Goal: Navigation & Orientation: Find specific page/section

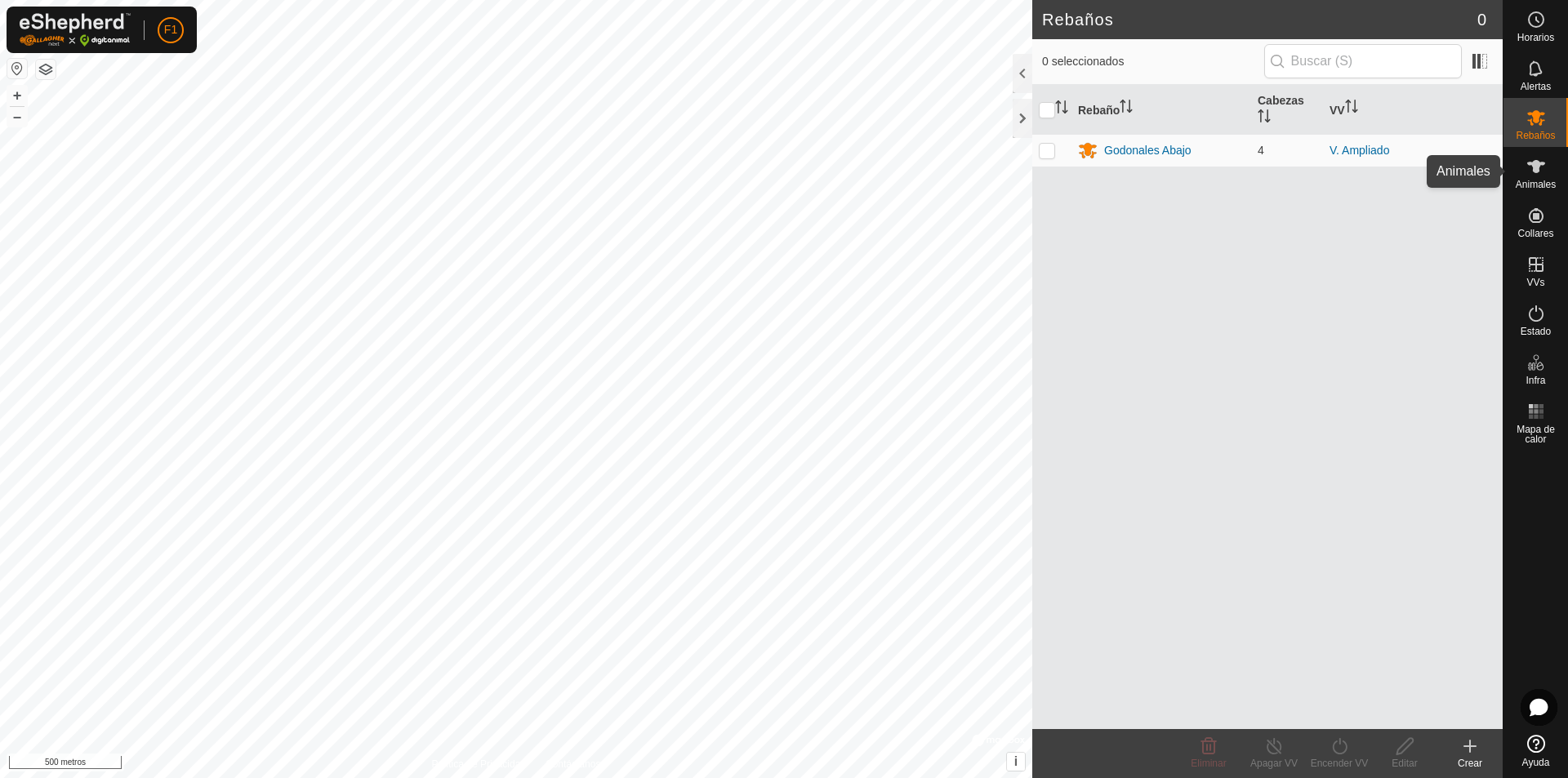
click at [1536, 174] on icon at bounding box center [1536, 166] width 20 height 20
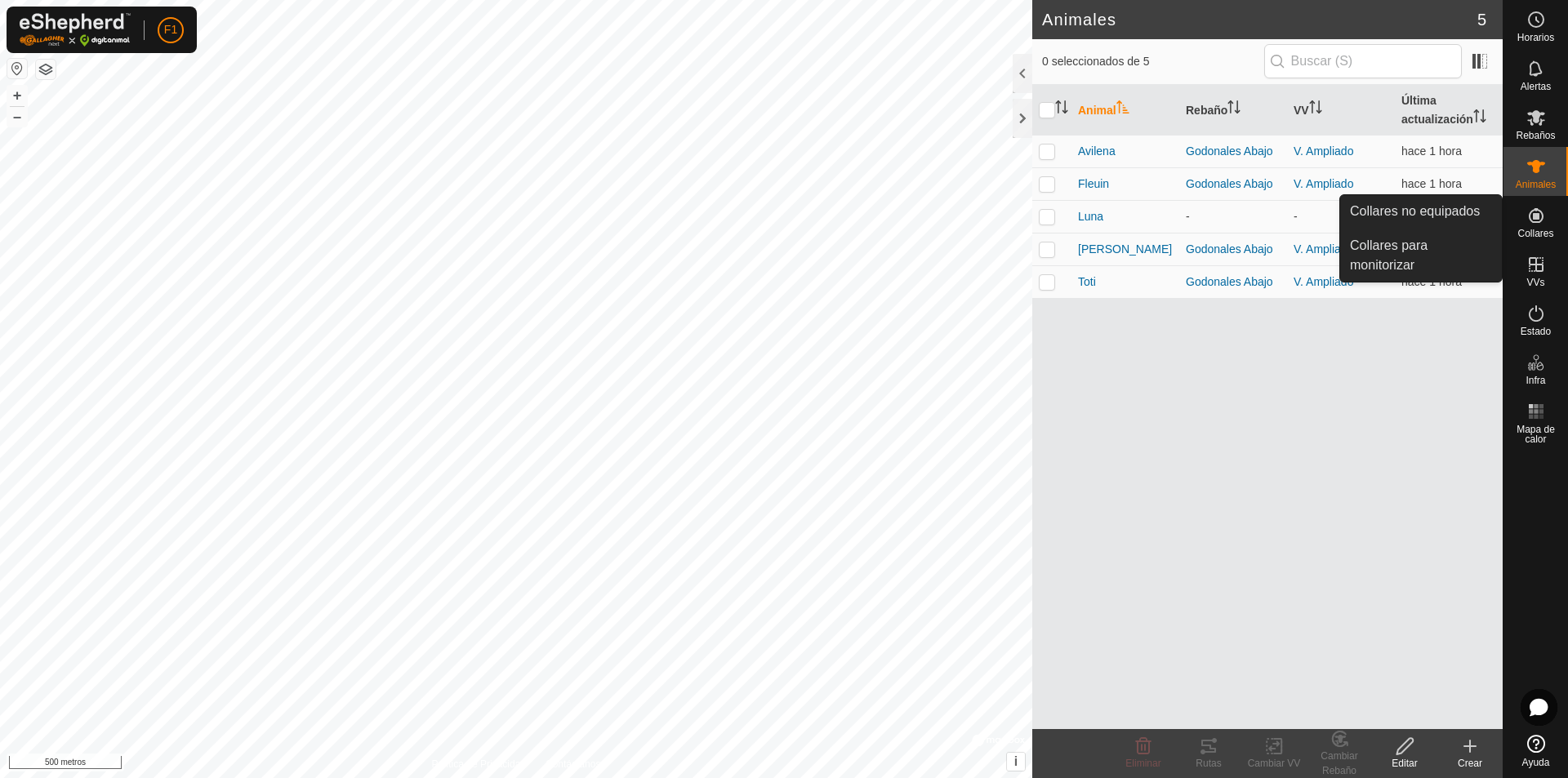
click at [1542, 229] on font "Collares" at bounding box center [1536, 233] width 36 height 11
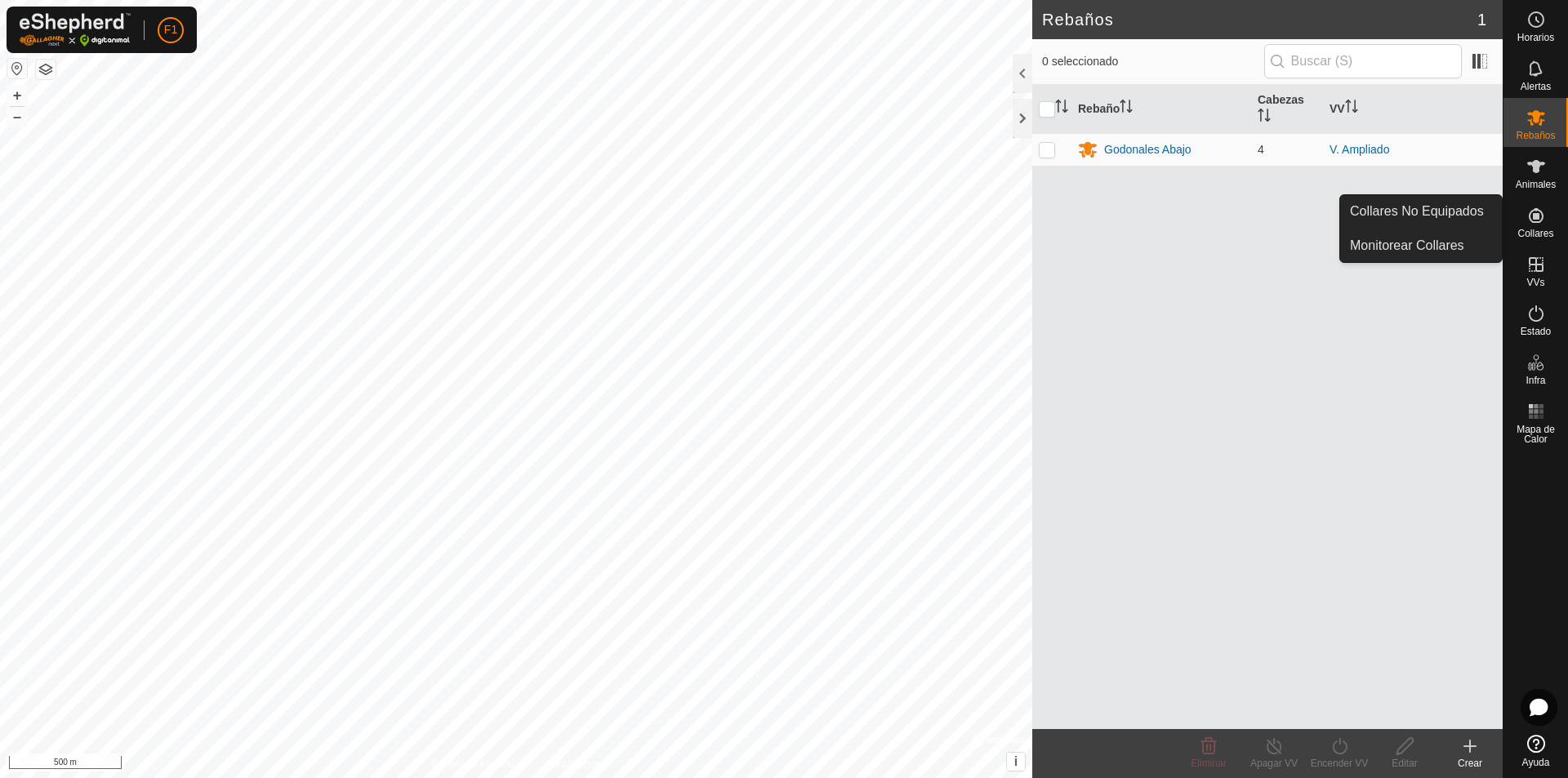
click at [1539, 222] on icon at bounding box center [1536, 215] width 15 height 15
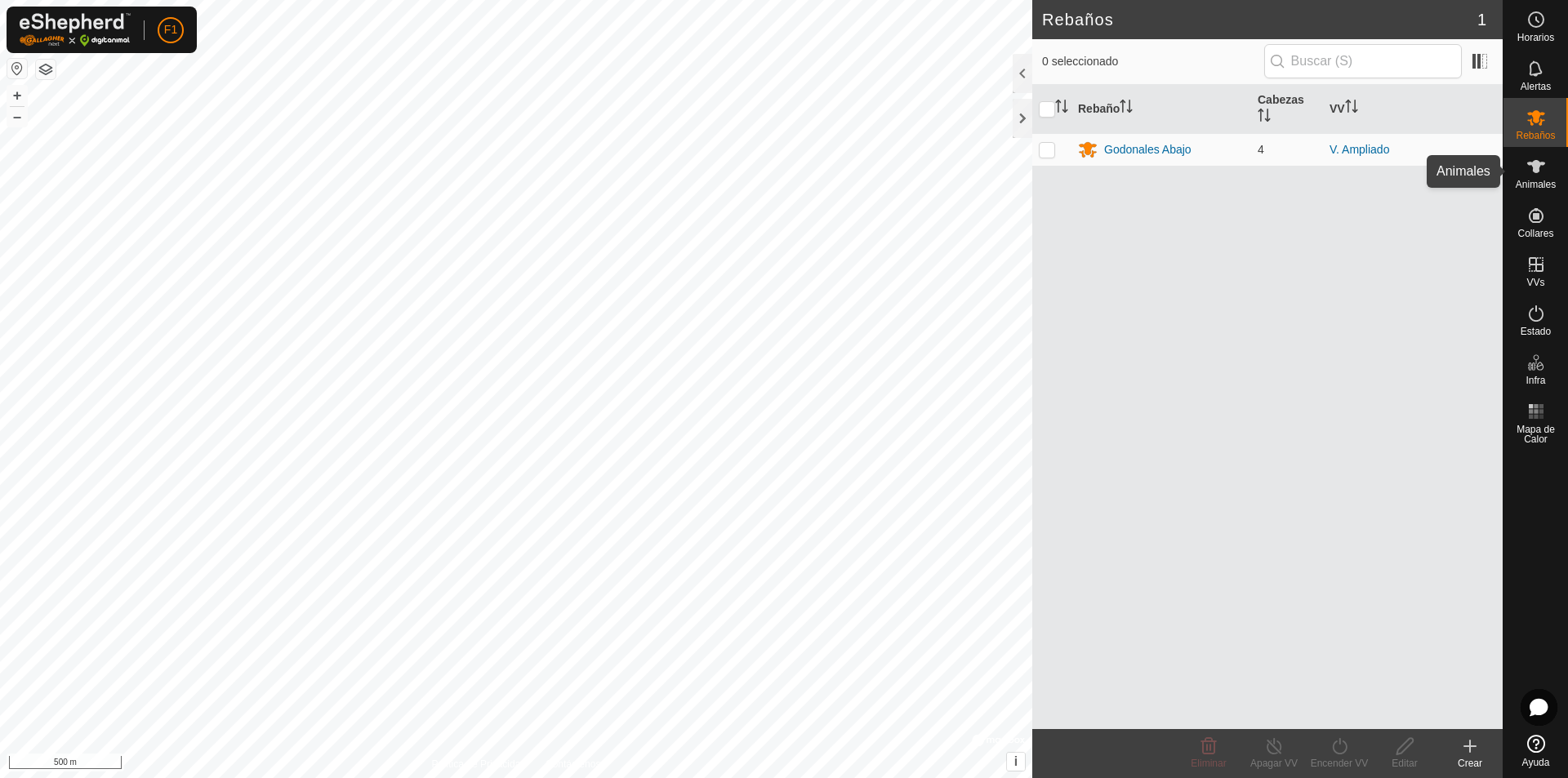
click at [1545, 180] on span "Animales" at bounding box center [1536, 184] width 40 height 9
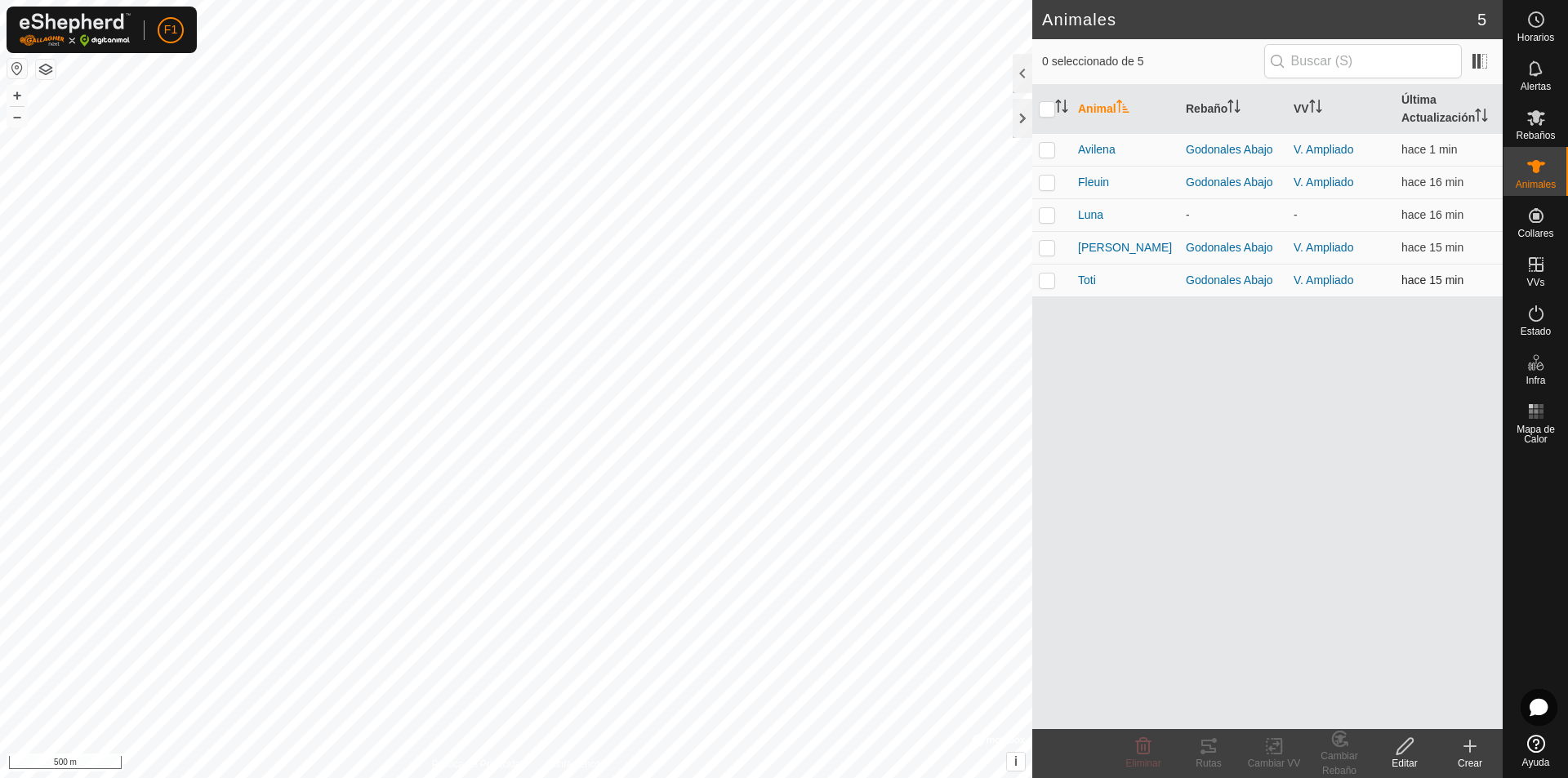
click at [1364, 281] on td "V. Ampliado" at bounding box center [1341, 280] width 107 height 32
click at [1048, 285] on p-checkbox at bounding box center [1047, 280] width 16 height 13
checkbox input "true"
click at [1205, 756] on icon at bounding box center [1209, 746] width 20 height 20
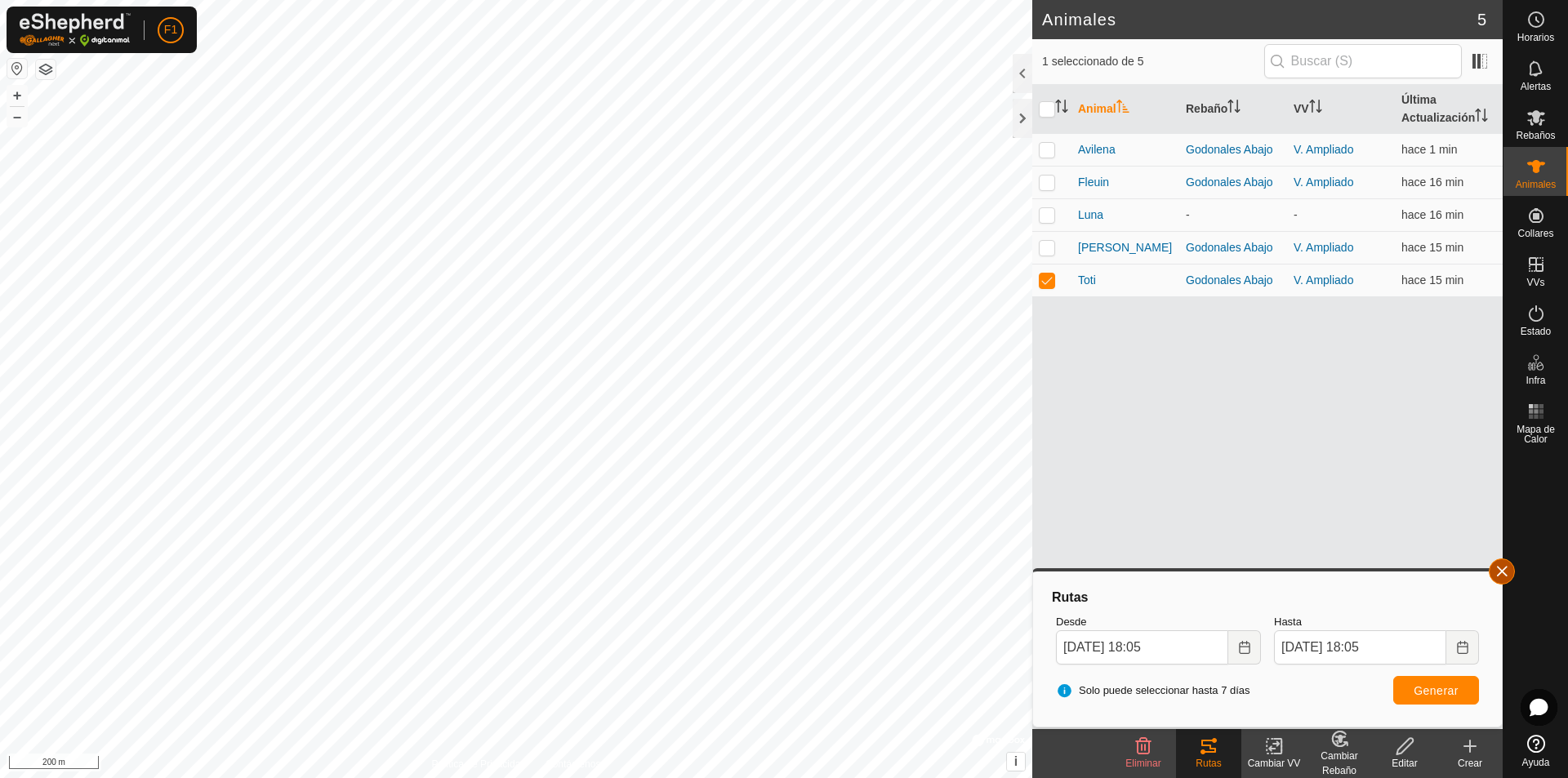
click at [1503, 569] on button "button" at bounding box center [1502, 572] width 26 height 26
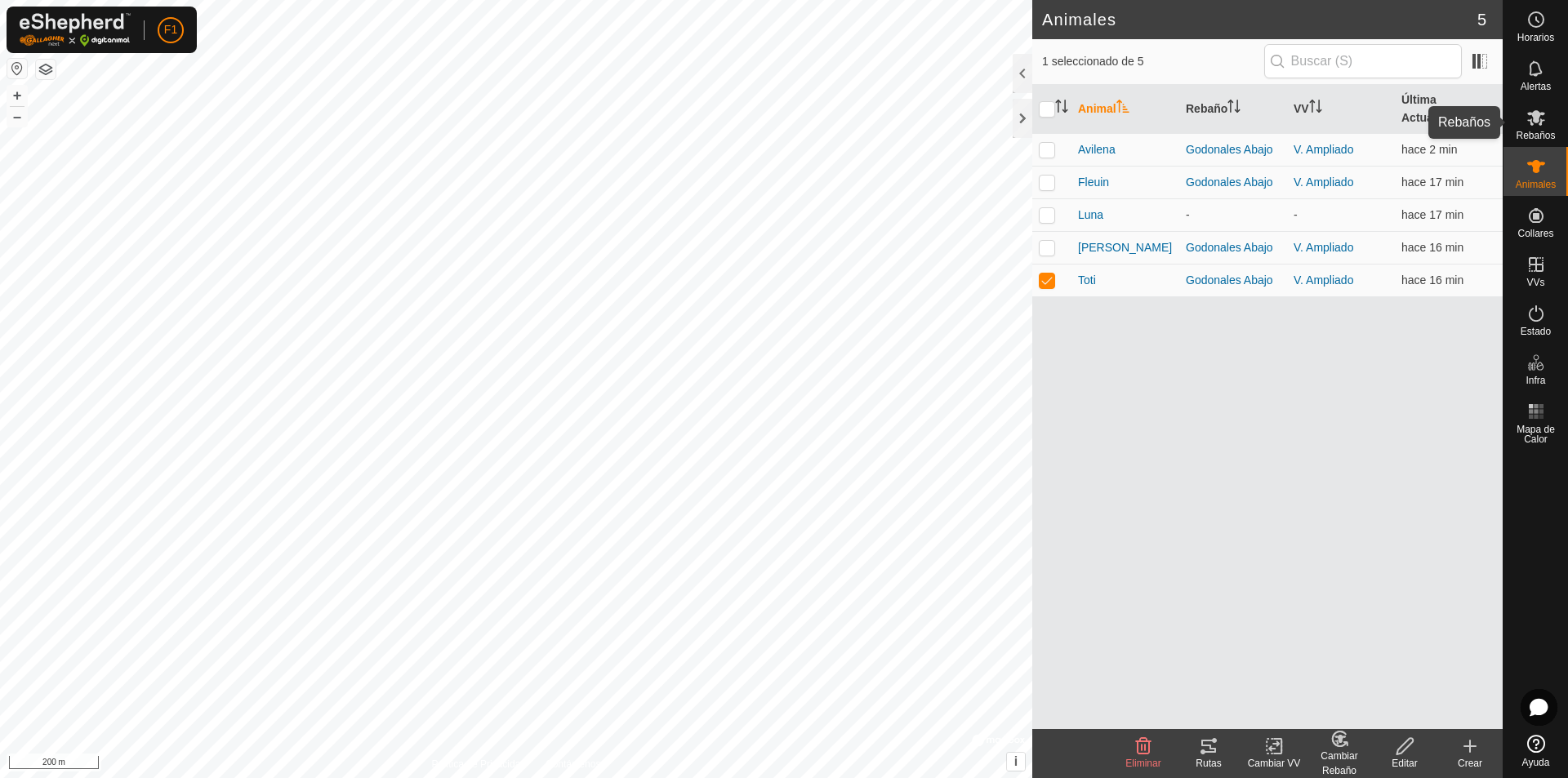
click at [1533, 119] on icon at bounding box center [1536, 118] width 18 height 15
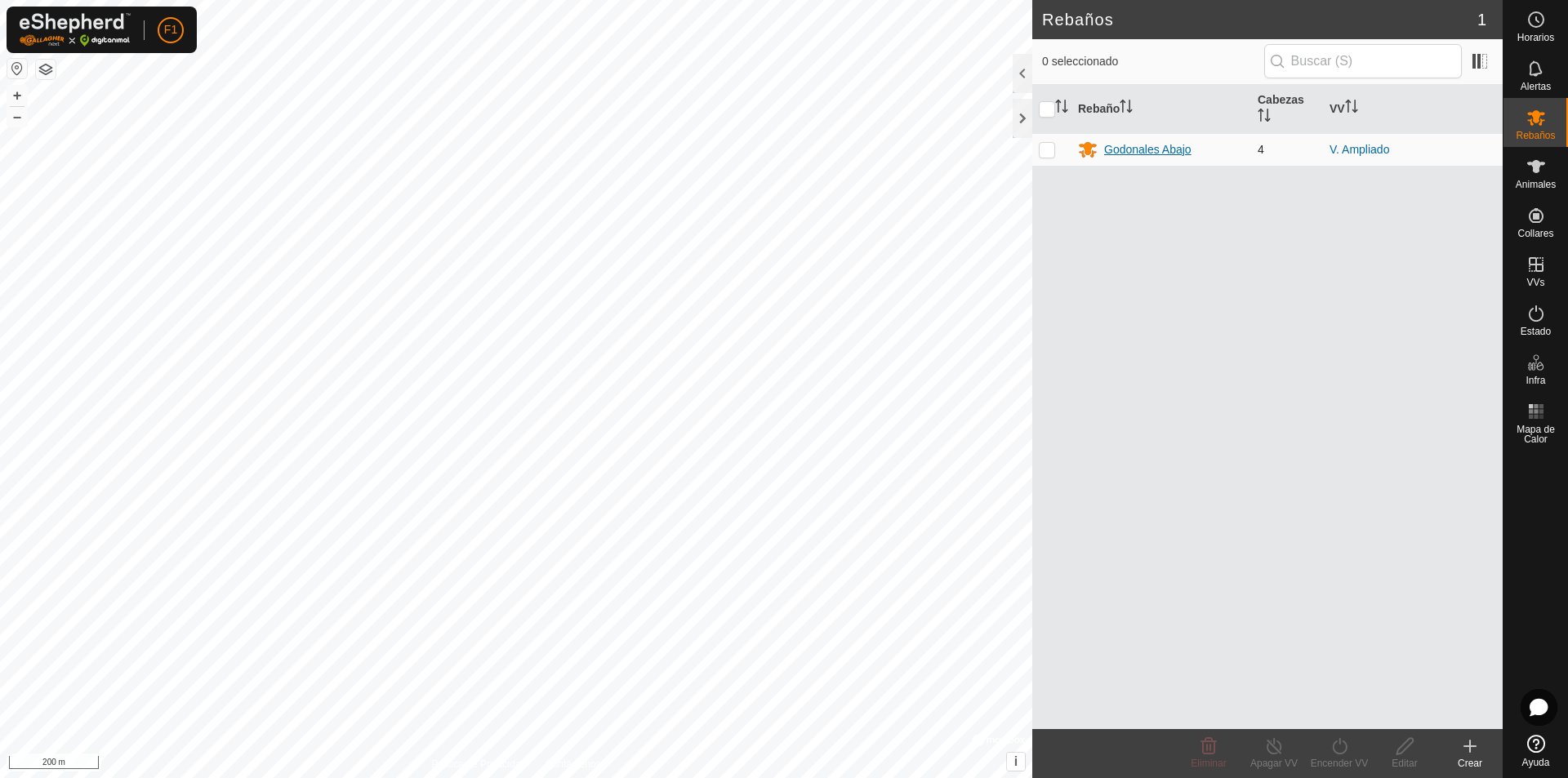
click at [1116, 145] on div "Godonales Abajo" at bounding box center [1148, 150] width 87 height 17
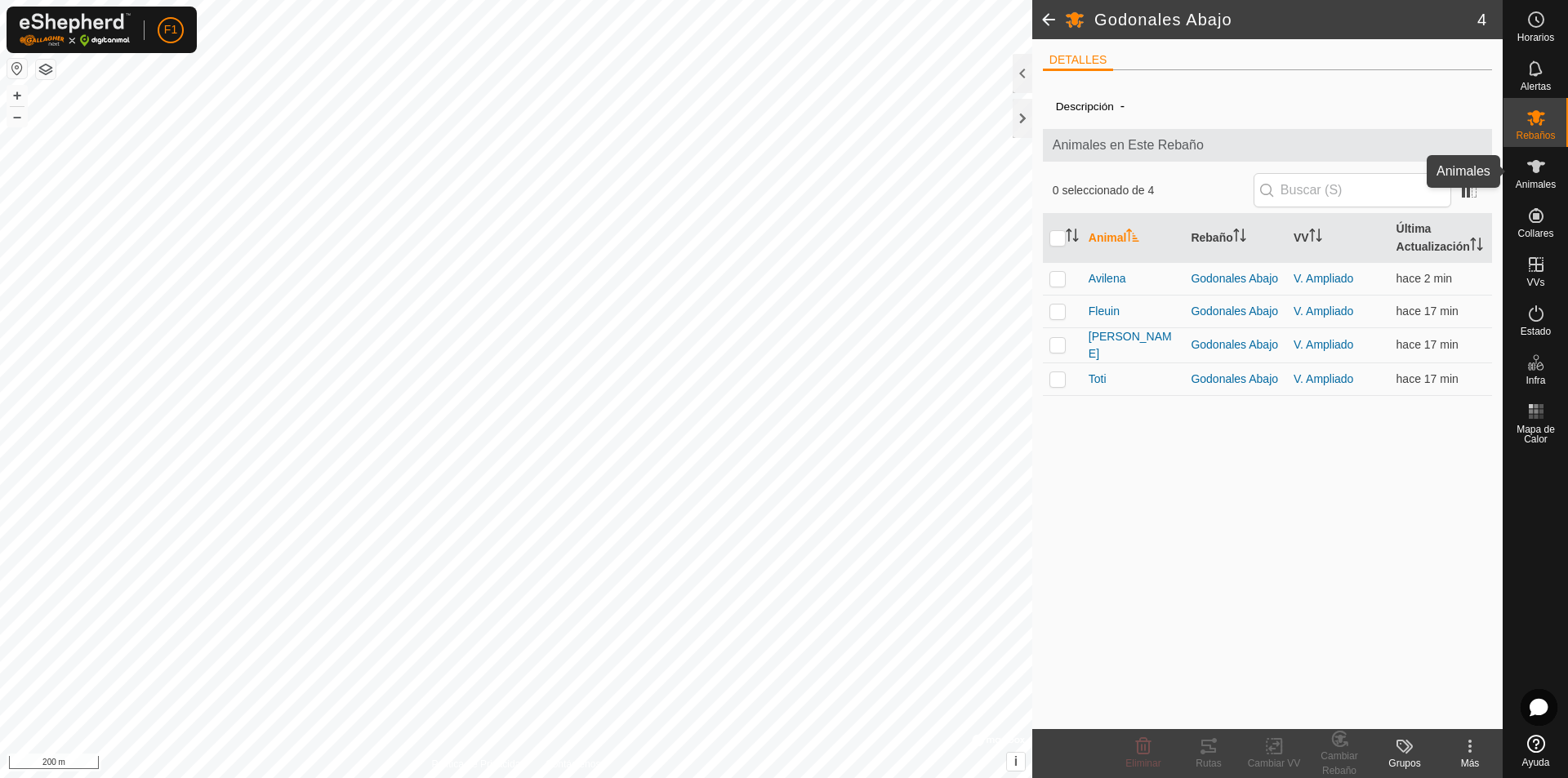
click at [1533, 173] on icon at bounding box center [1536, 166] width 20 height 20
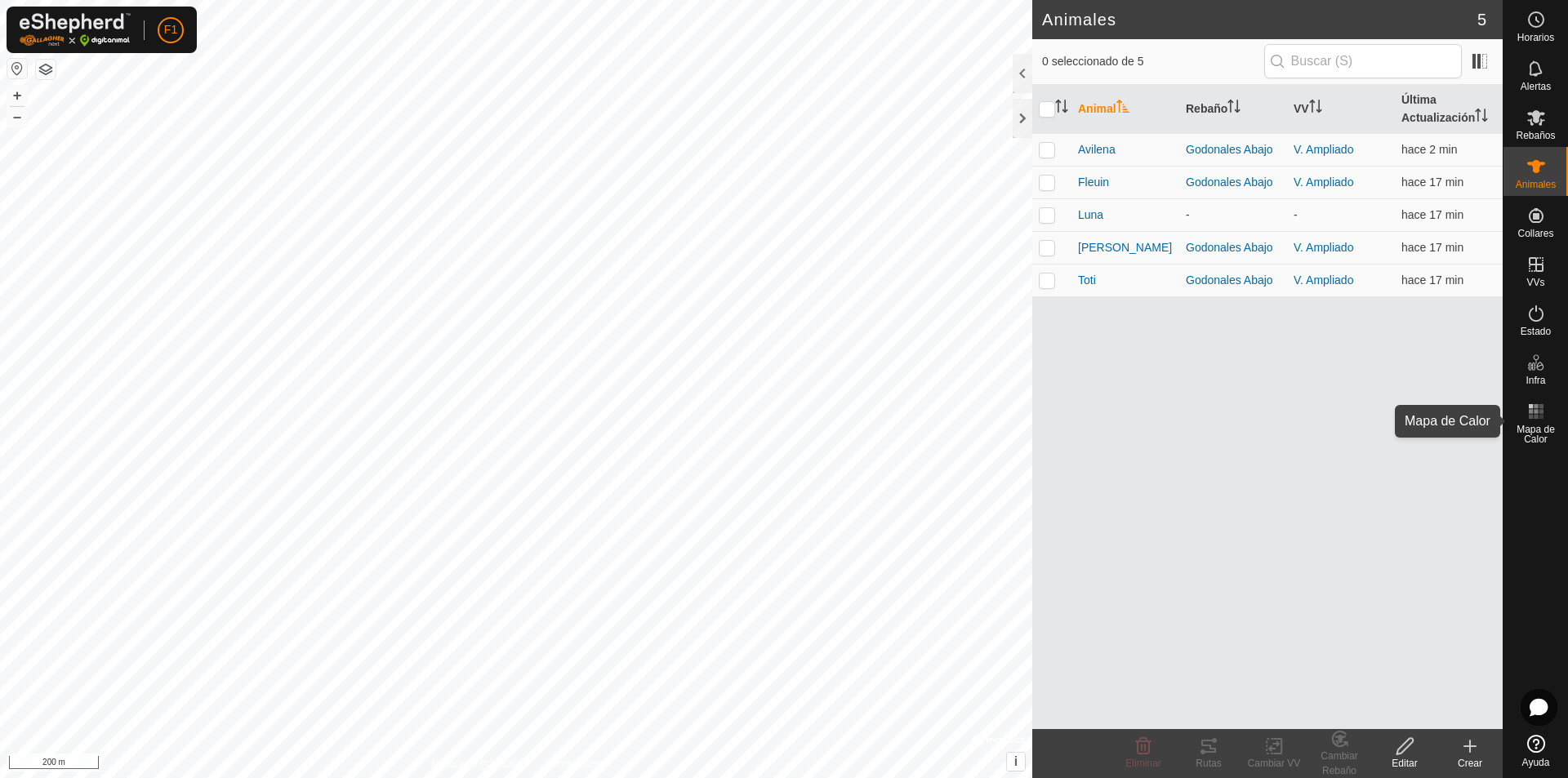
click at [1542, 433] on span "Mapa de Calor" at bounding box center [1536, 434] width 56 height 20
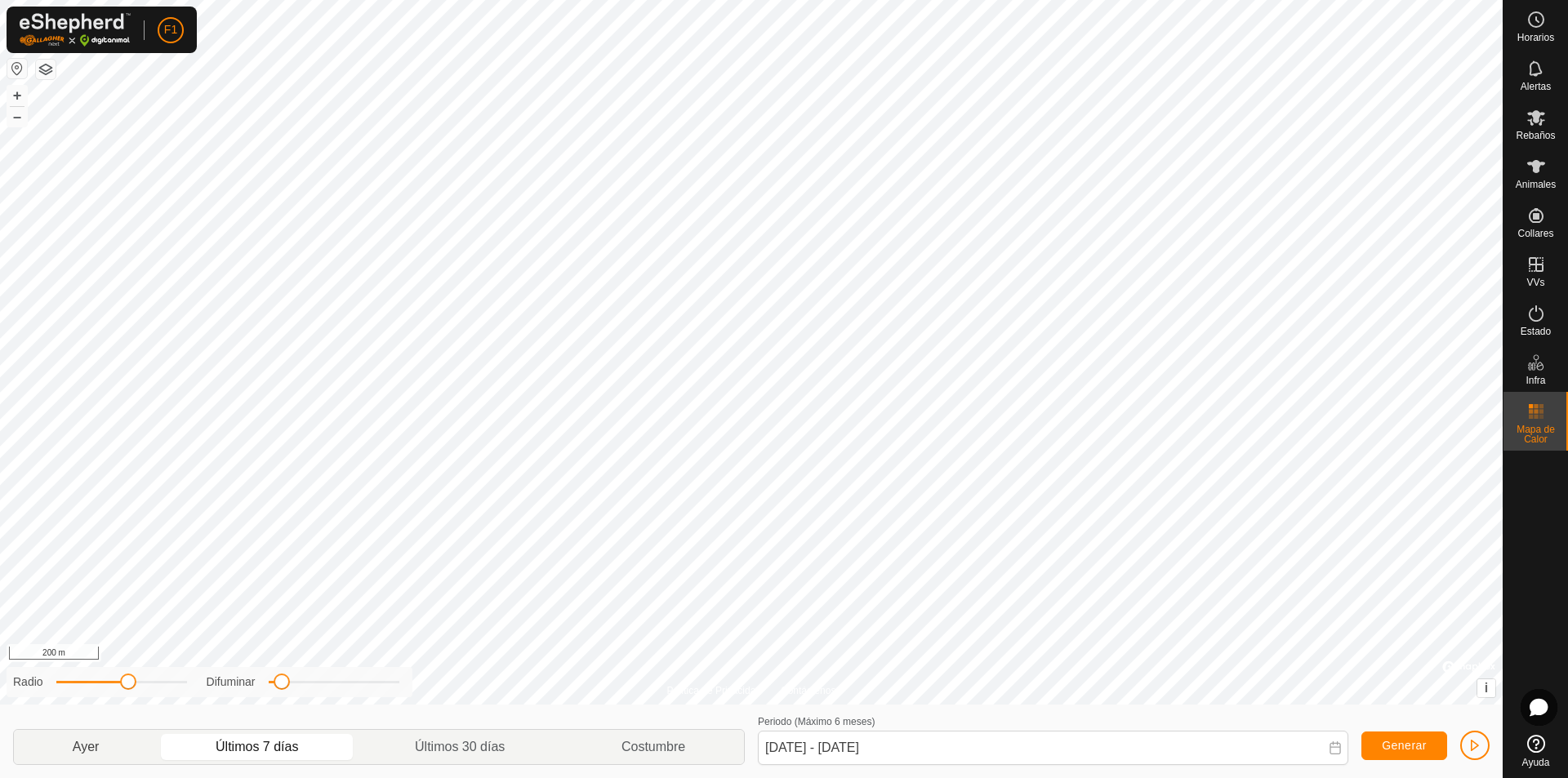
click at [67, 746] on p-togglebutton "Ayer" at bounding box center [85, 747] width 144 height 34
click at [317, 749] on p-togglebutton "Últimos 7 días" at bounding box center [258, 747] width 200 height 34
type input "19 Aug, 2025 - 25 Aug, 2025"
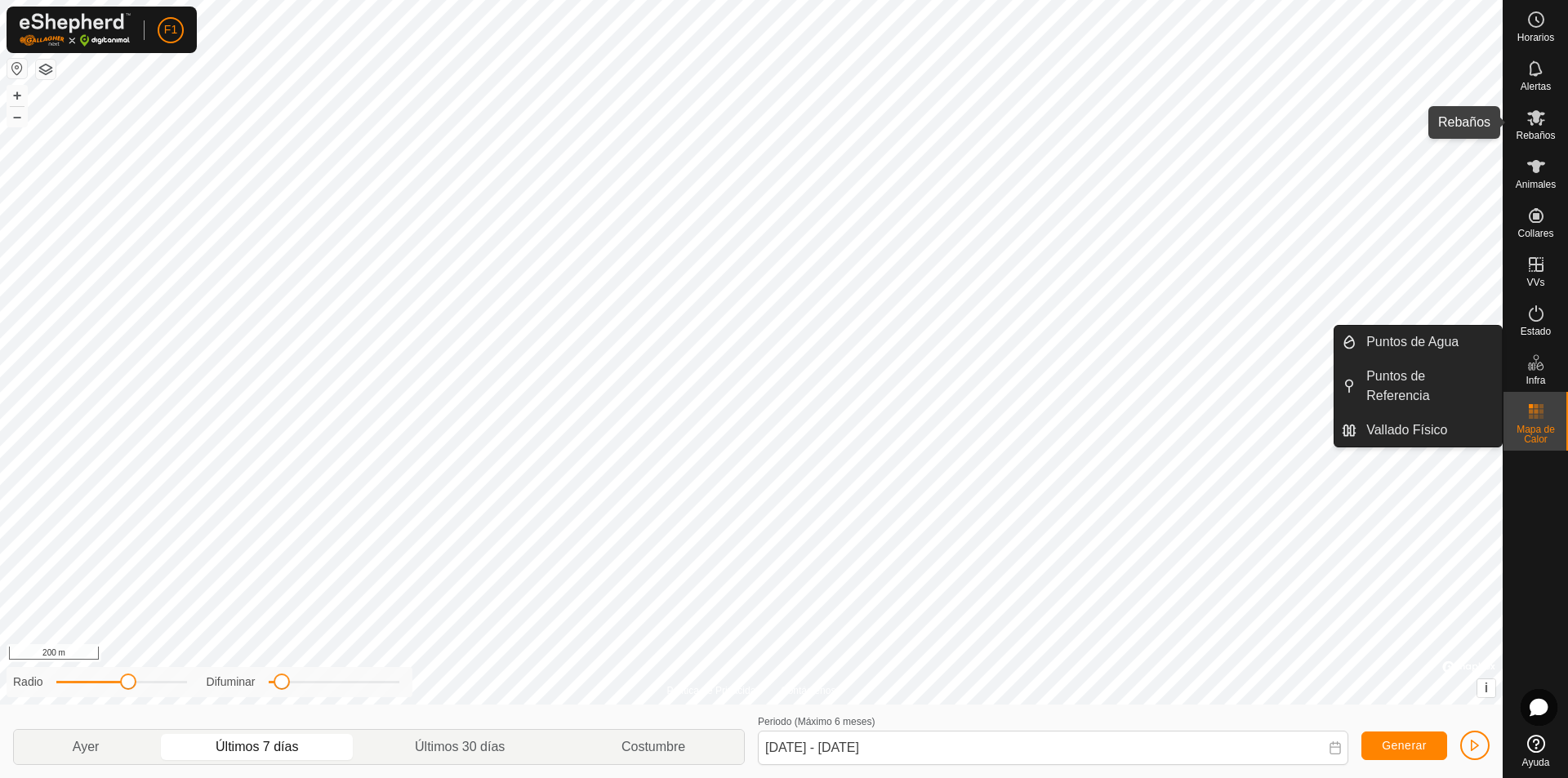
click at [1540, 123] on icon at bounding box center [1536, 117] width 20 height 20
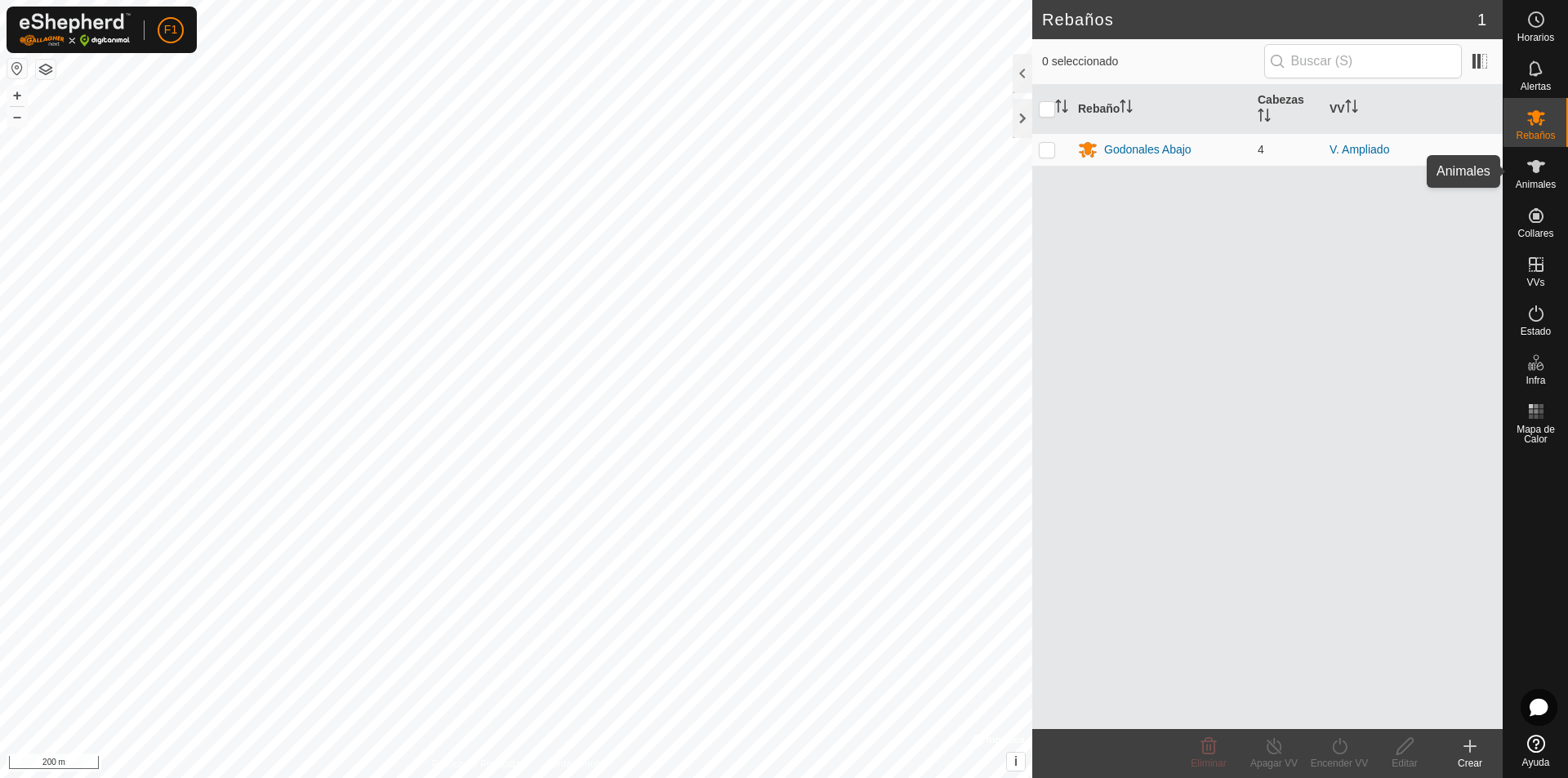
click at [1540, 173] on icon at bounding box center [1536, 166] width 20 height 20
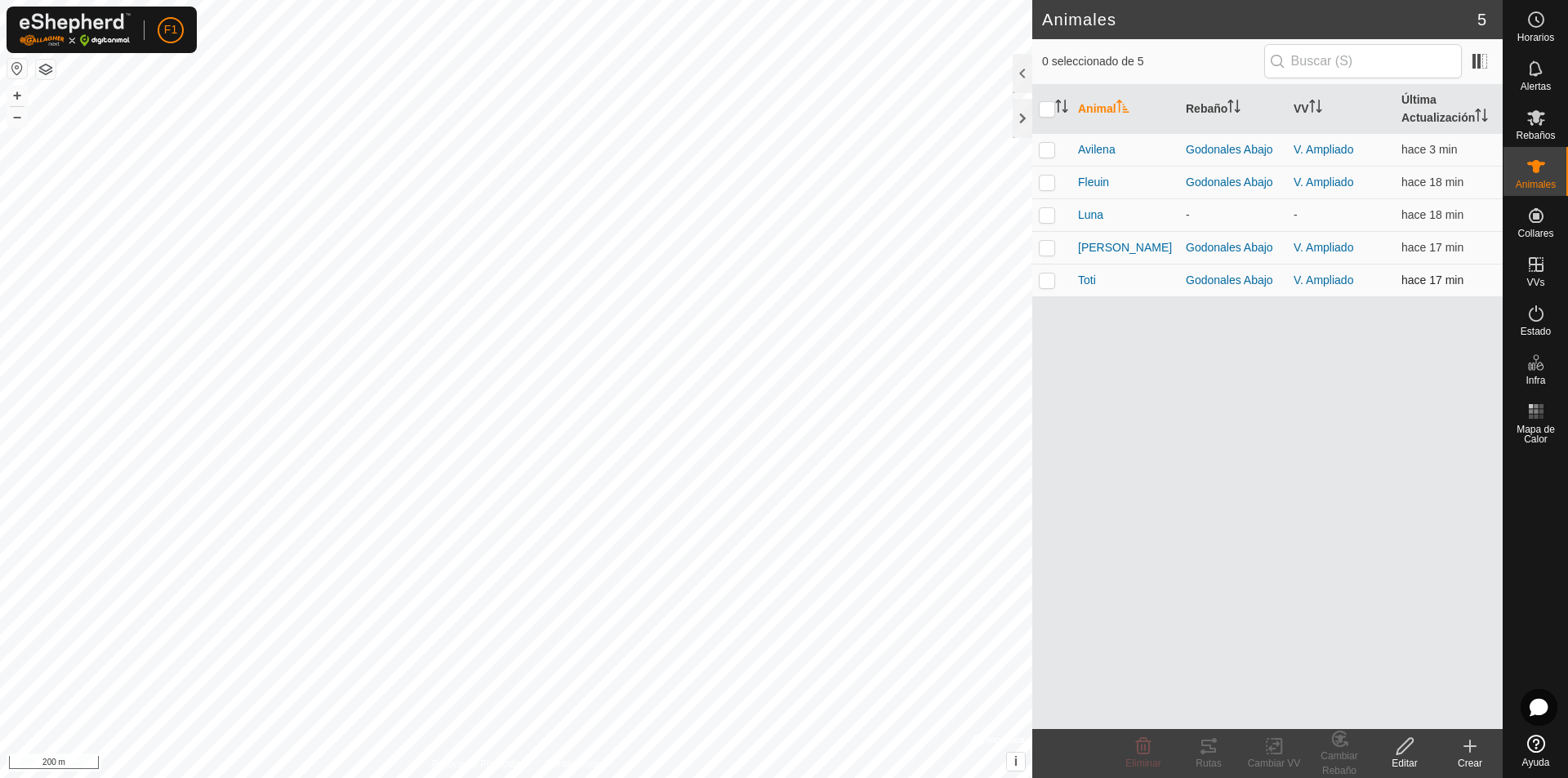
click at [1049, 279] on p-checkbox at bounding box center [1047, 280] width 16 height 13
click at [14, 68] on button "button" at bounding box center [17, 68] width 20 height 20
click at [1089, 350] on div "Animales 5 1 seleccionado de 5 Animal Rebaño VV Última Actualización Avilena Go…" at bounding box center [752, 389] width 1503 height 778
click at [1048, 280] on p-checkbox at bounding box center [1047, 280] width 16 height 13
checkbox input "false"
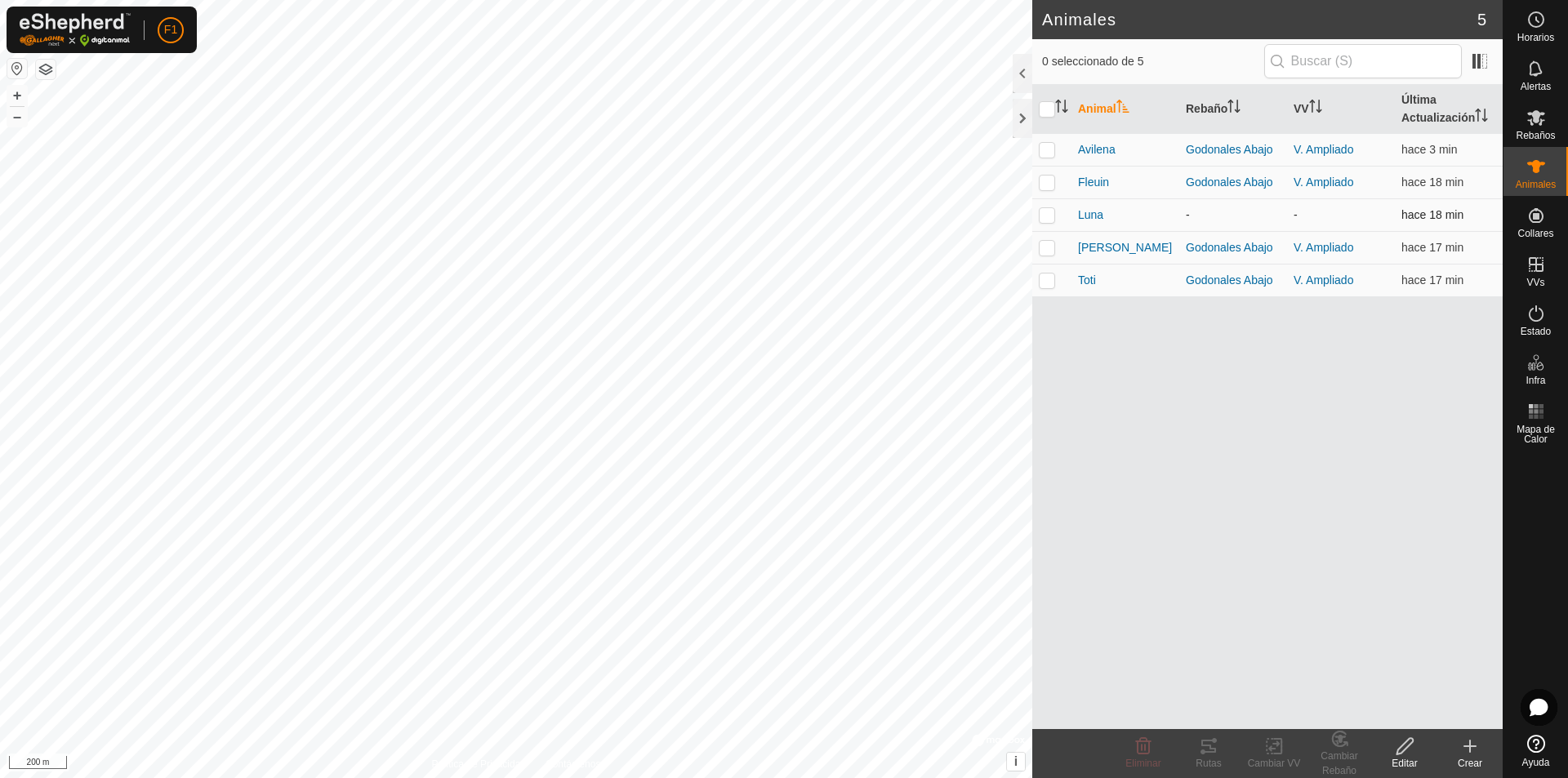
click at [1051, 213] on p-checkbox at bounding box center [1047, 214] width 16 height 13
click at [14, 64] on button "button" at bounding box center [17, 68] width 20 height 20
click at [1045, 215] on p-checkbox at bounding box center [1047, 214] width 16 height 13
checkbox input "false"
click at [1050, 152] on p-checkbox at bounding box center [1047, 149] width 16 height 13
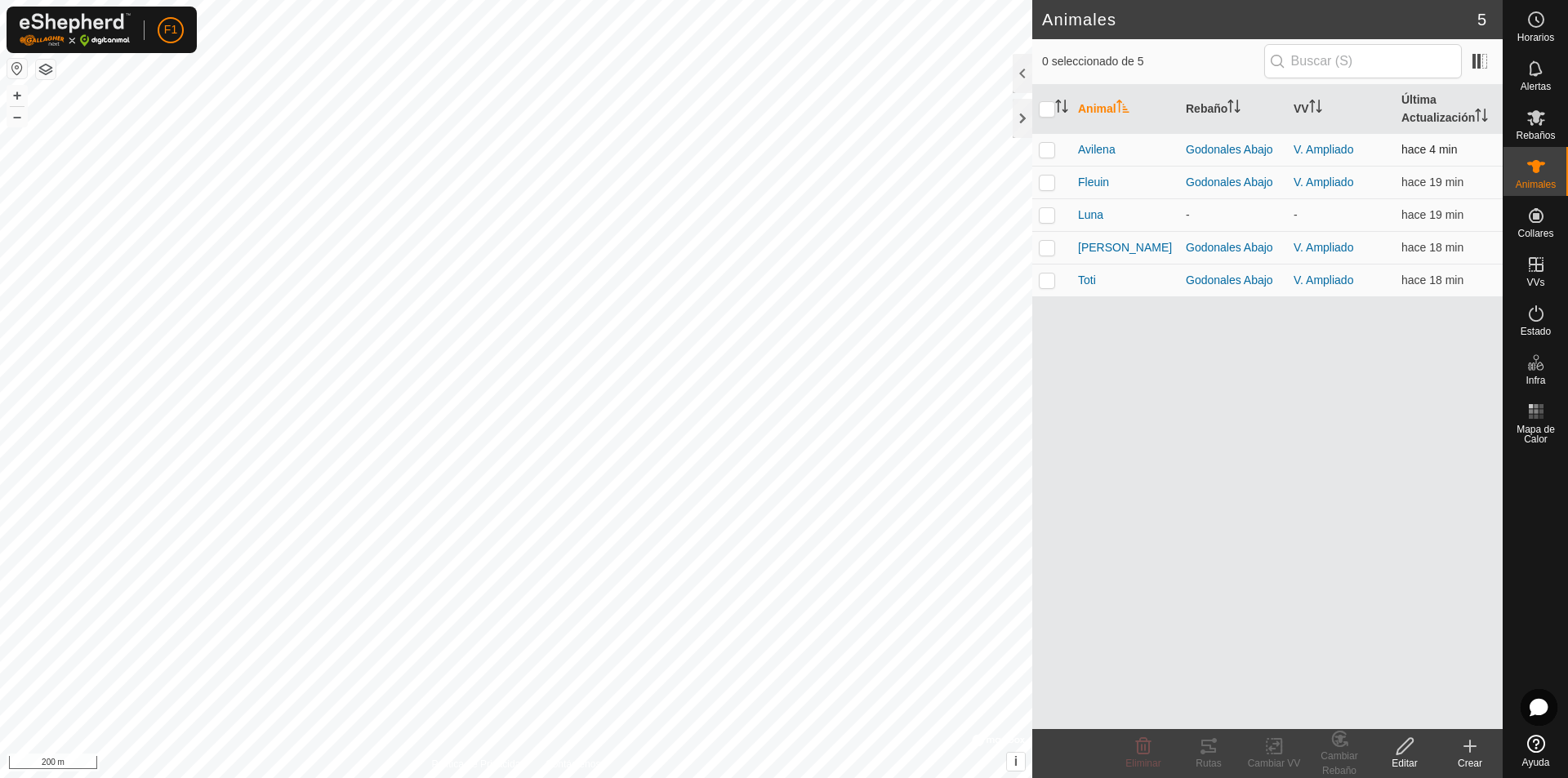
checkbox input "true"
click at [1048, 178] on p-checkbox at bounding box center [1047, 182] width 16 height 13
checkbox input "true"
click at [1048, 219] on p-checkbox at bounding box center [1047, 214] width 16 height 13
checkbox input "true"
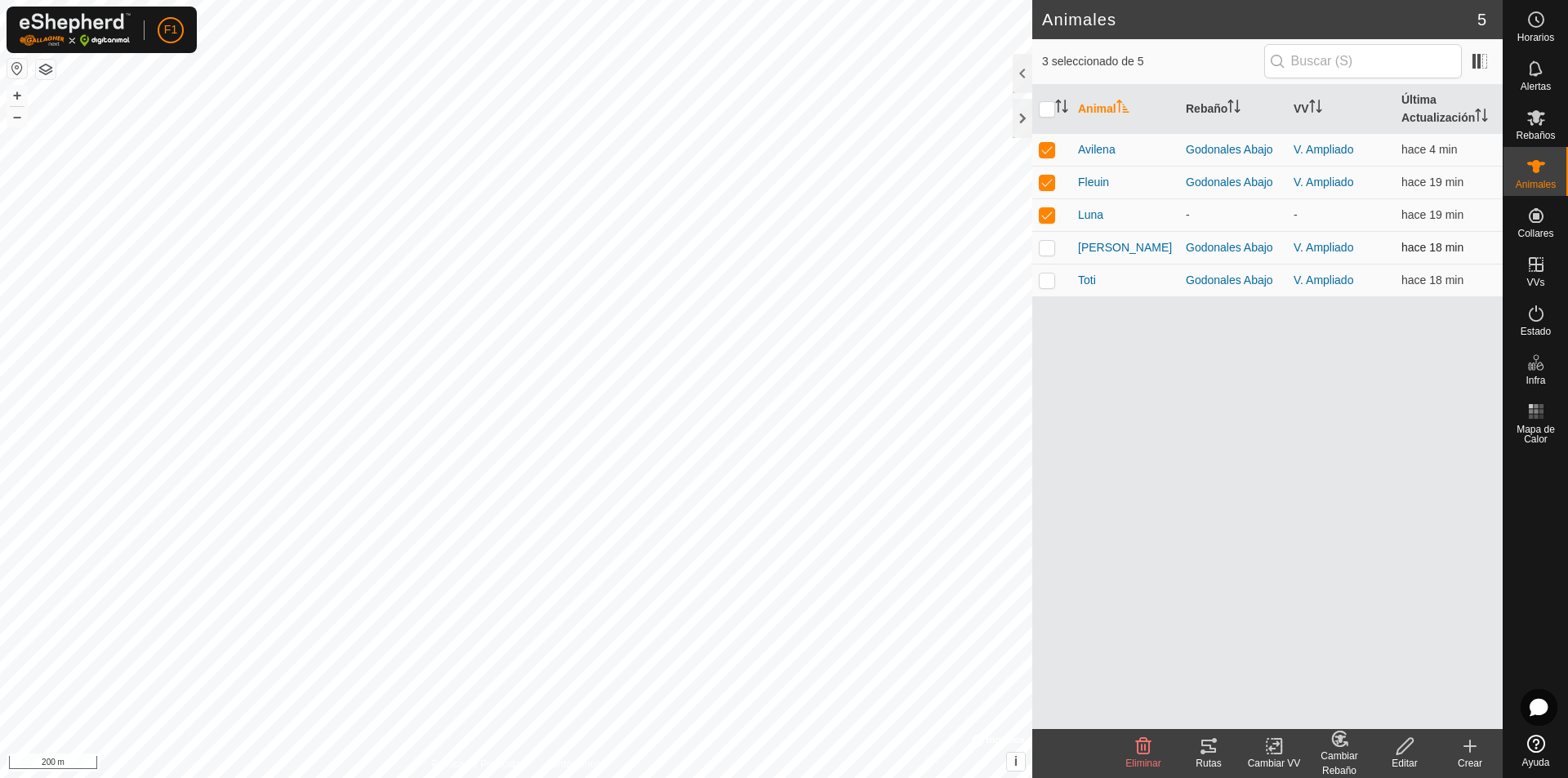
click at [1049, 247] on p-checkbox at bounding box center [1047, 247] width 16 height 13
checkbox input "true"
click at [1044, 284] on p-checkbox at bounding box center [1047, 280] width 16 height 13
checkbox input "true"
